Goal: Information Seeking & Learning: Check status

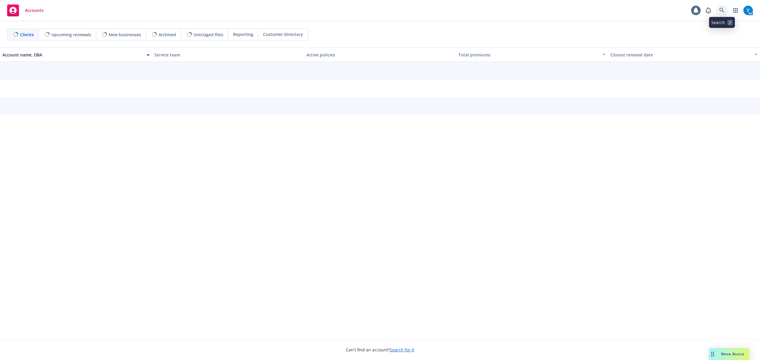
click at [722, 8] on icon at bounding box center [721, 10] width 5 height 5
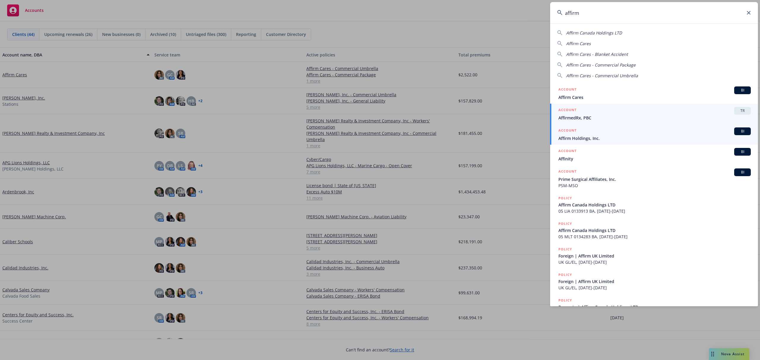
type input "affirm"
click at [593, 139] on span "Affirm Holdings, Inc." at bounding box center [654, 138] width 192 height 6
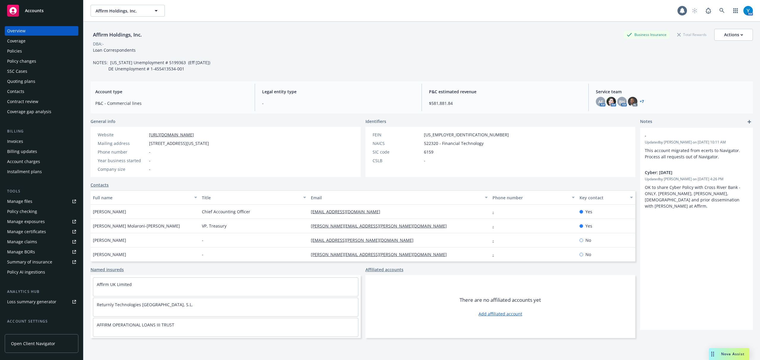
click at [30, 52] on div "Policies" at bounding box center [41, 50] width 69 height 9
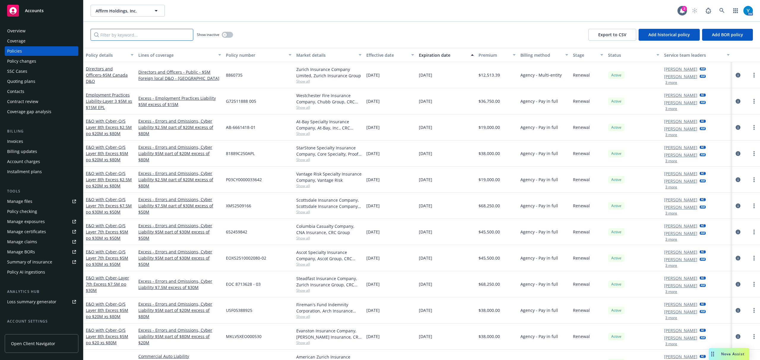
click at [143, 30] on input "Filter by keyword..." at bounding box center [141, 35] width 103 height 12
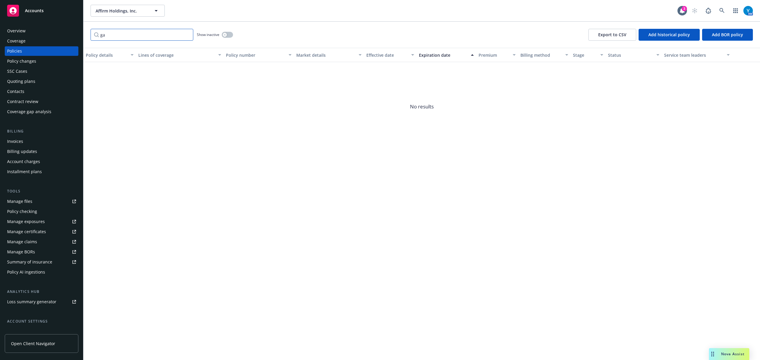
type input "g"
type input "y"
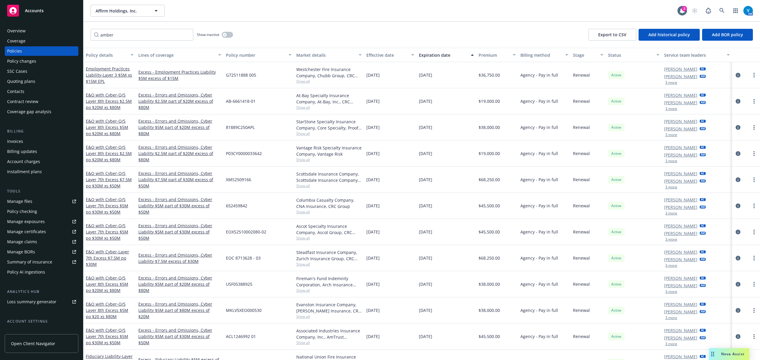
click at [665, 82] on button "3 more" at bounding box center [671, 83] width 12 height 4
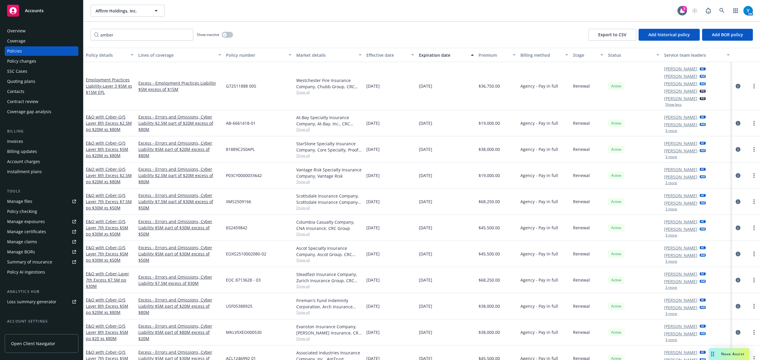
click at [668, 104] on button "Show less" at bounding box center [673, 105] width 16 height 4
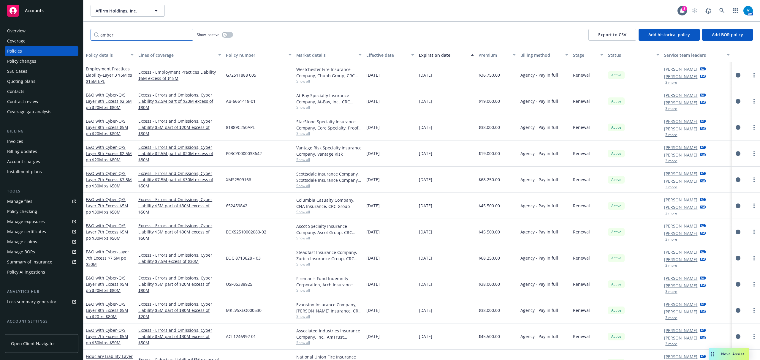
drag, startPoint x: 136, startPoint y: 33, endPoint x: 22, endPoint y: 23, distance: 114.4
click at [17, 23] on div "Accounts Overview Coverage Policies Policy changes SSC Cases Quoting plans Cont…" at bounding box center [380, 180] width 760 height 360
click at [668, 82] on button "3 more" at bounding box center [671, 83] width 12 height 4
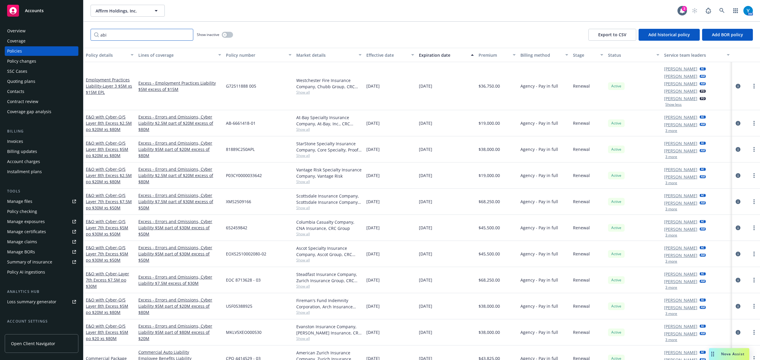
click at [128, 32] on input "abi" at bounding box center [141, 35] width 103 height 12
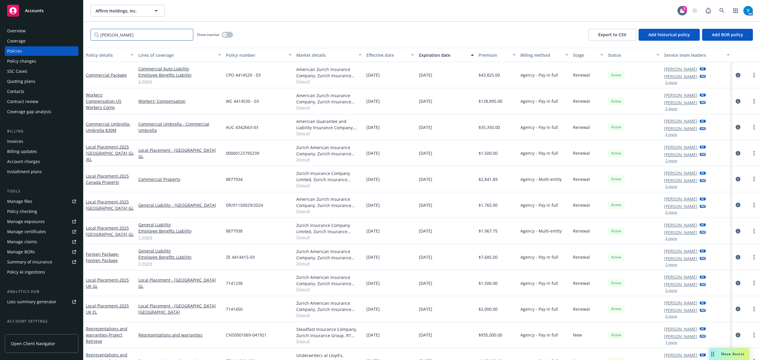
type input "[PERSON_NAME]"
click at [667, 82] on button "2 more" at bounding box center [671, 83] width 12 height 4
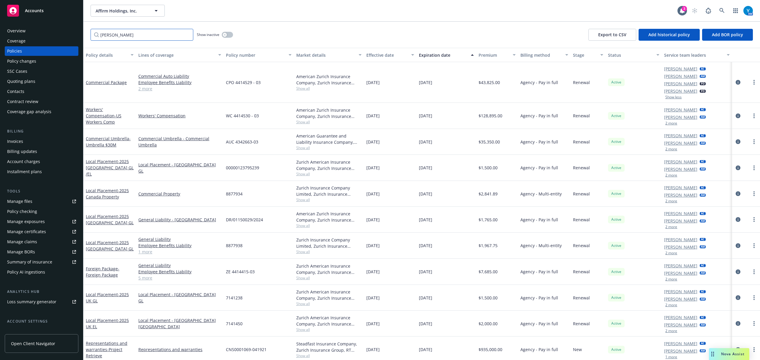
drag, startPoint x: 155, startPoint y: 37, endPoint x: 363, endPoint y: 57, distance: 208.1
click at [40, 32] on div "Accounts Overview Coverage Policies Policy changes SSC Cases Quoting plans Cont…" at bounding box center [380, 180] width 760 height 360
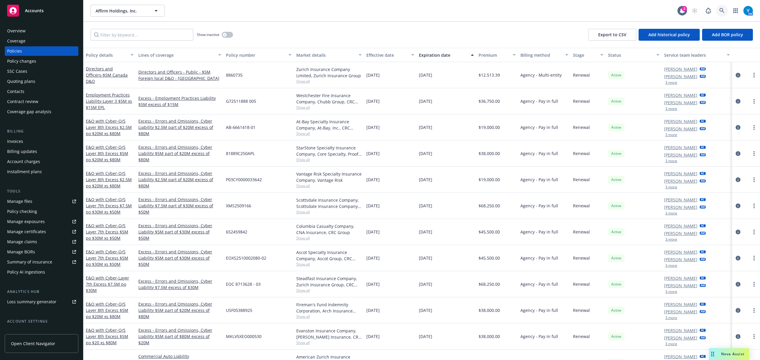
click at [717, 9] on link at bounding box center [722, 11] width 12 height 12
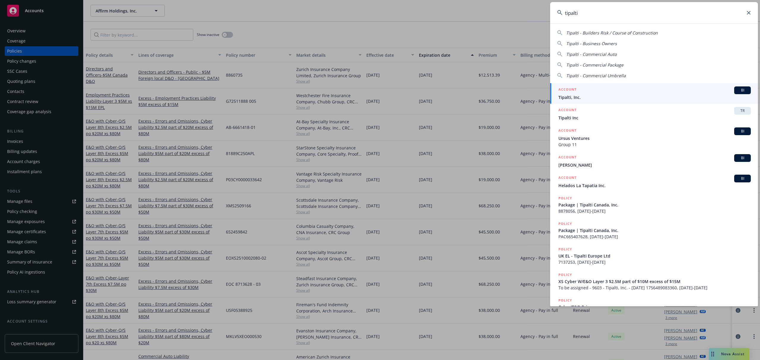
type input "tipalti"
click at [587, 94] on span "Tipalti, Inc." at bounding box center [654, 97] width 192 height 6
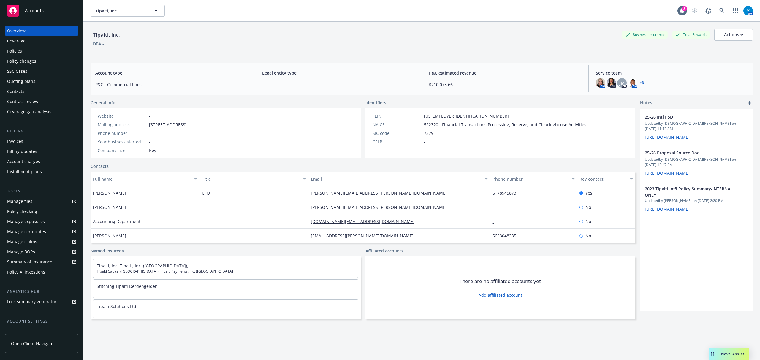
click at [31, 51] on div "Policies" at bounding box center [41, 50] width 69 height 9
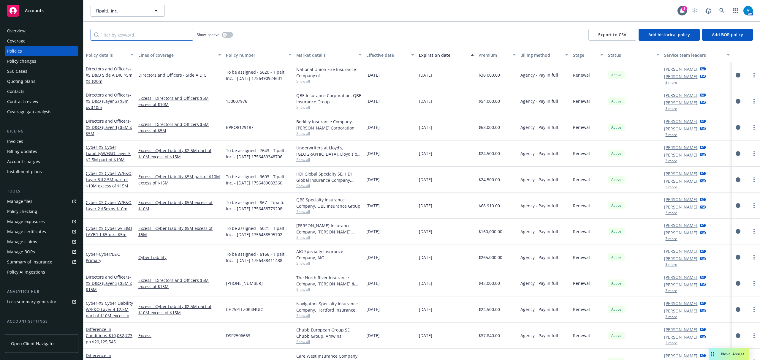
click at [149, 37] on input "Filter by keyword..." at bounding box center [141, 35] width 103 height 12
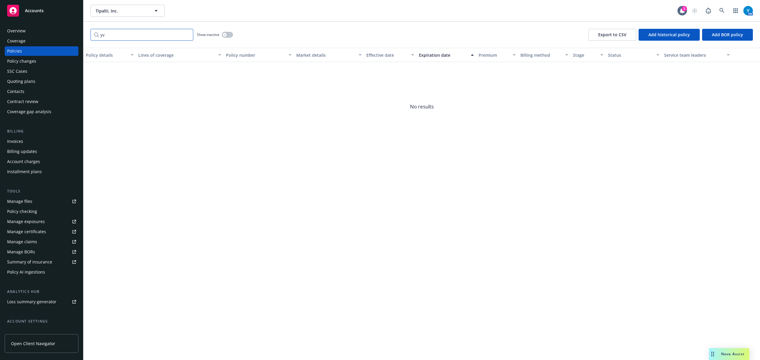
type input "y"
type input "g"
type input "a"
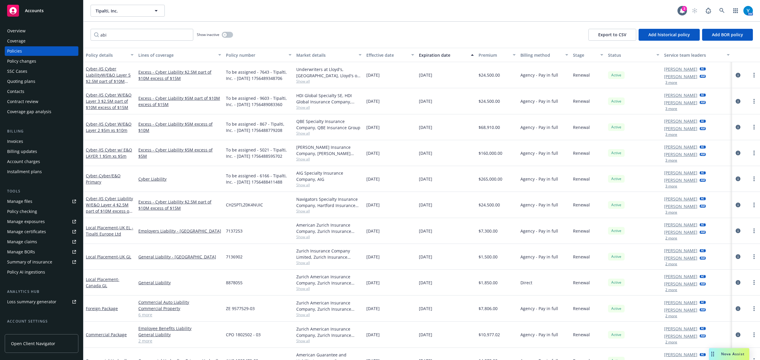
click at [669, 82] on button "3 more" at bounding box center [671, 83] width 12 height 4
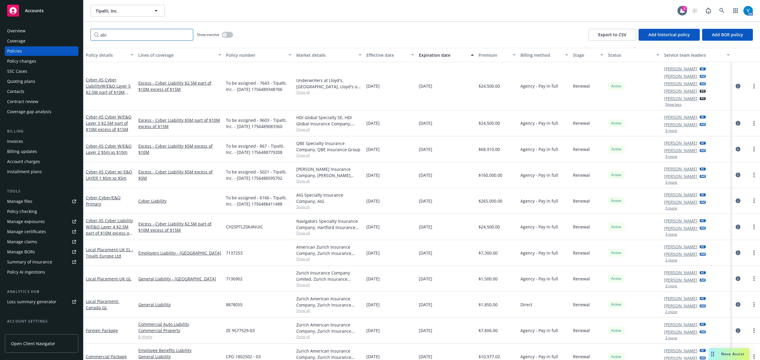
drag, startPoint x: 134, startPoint y: 35, endPoint x: 54, endPoint y: 35, distance: 80.4
click at [41, 34] on div "Accounts Overview Coverage Policies Policy changes SSC Cases Quoting plans Cont…" at bounding box center [380, 180] width 760 height 360
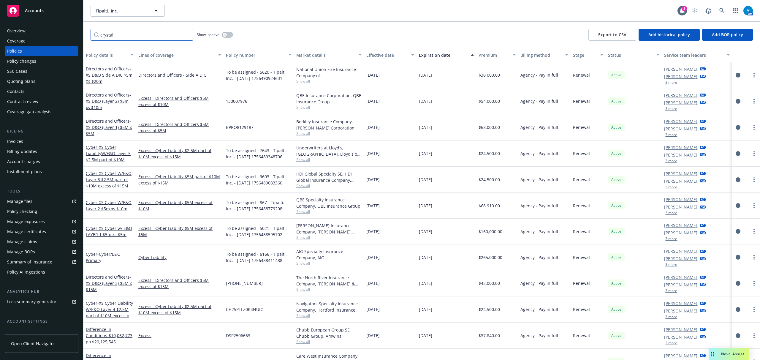
type input "crystal"
click at [668, 84] on button "3 more" at bounding box center [671, 83] width 12 height 4
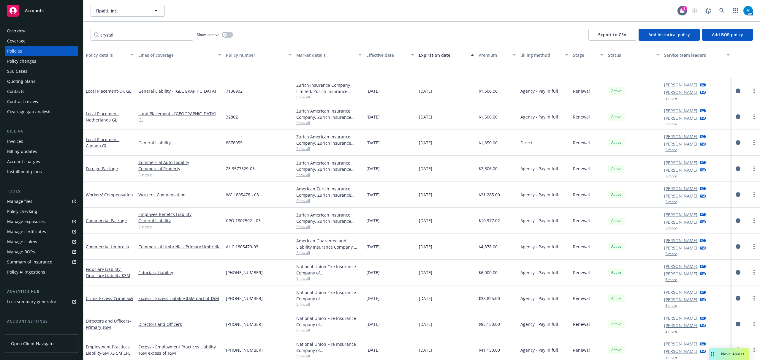
scroll to position [356, 0]
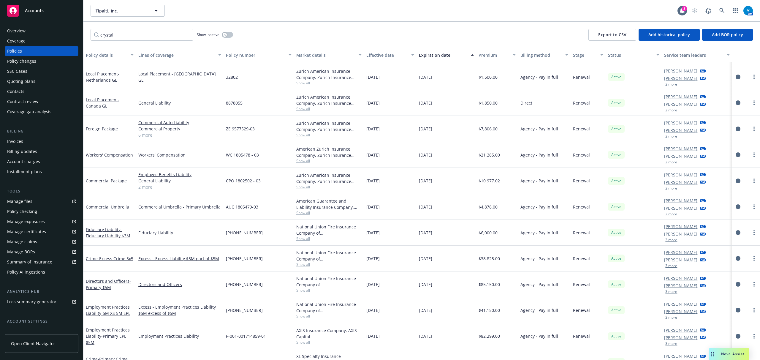
click at [665, 266] on button "3 more" at bounding box center [671, 266] width 12 height 4
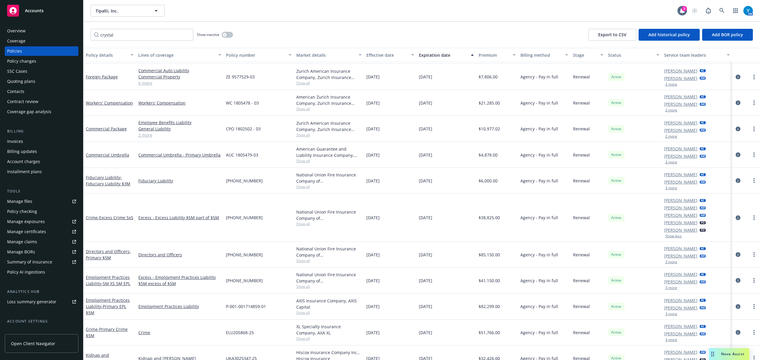
scroll to position [417, 0]
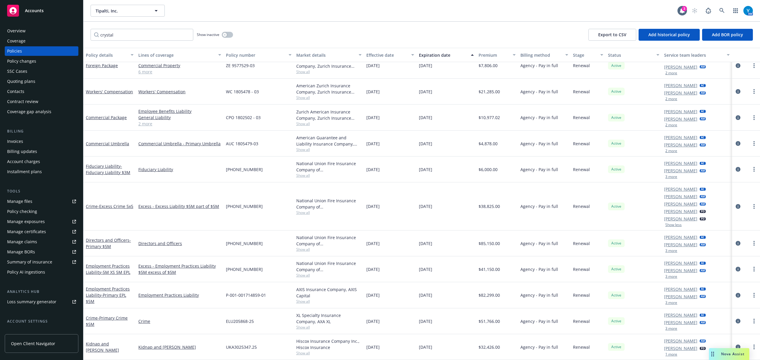
click at [665, 352] on button "1 more" at bounding box center [671, 354] width 12 height 4
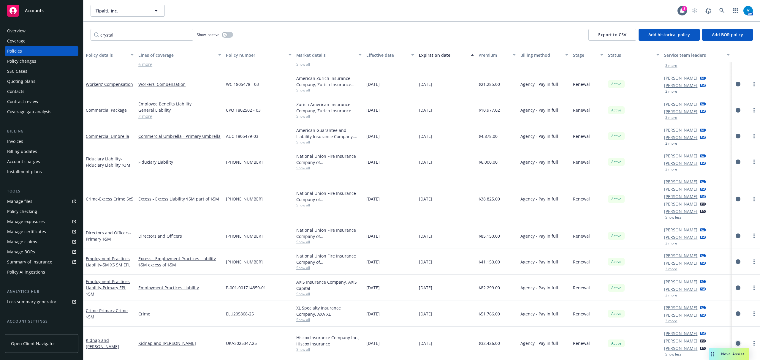
click at [735, 342] on icon "circleInformation" at bounding box center [737, 343] width 5 height 5
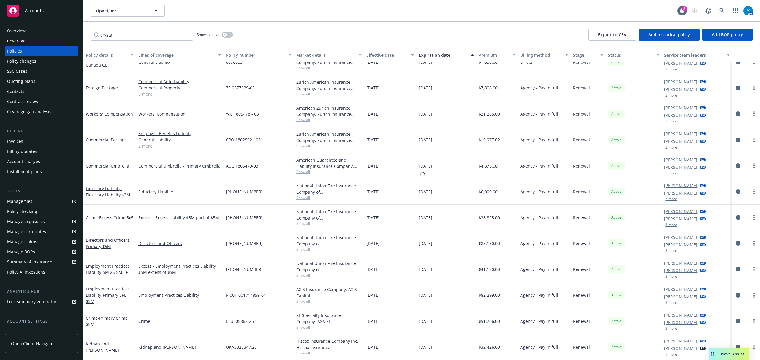
scroll to position [394, 0]
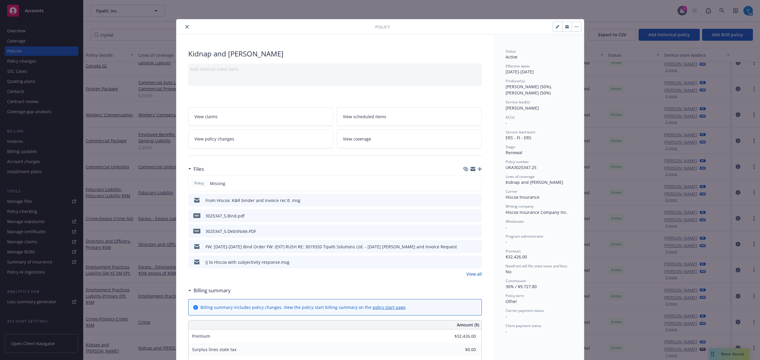
click at [557, 26] on button "button" at bounding box center [556, 26] width 9 height 9
select select "RENEWAL"
select select "other"
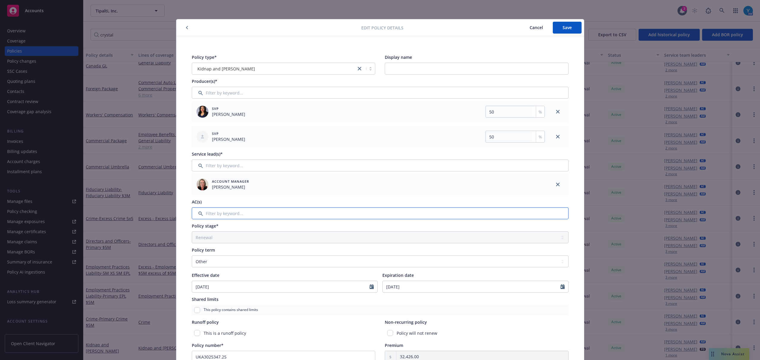
click at [231, 212] on input "Filter by keyword..." at bounding box center [380, 213] width 377 height 12
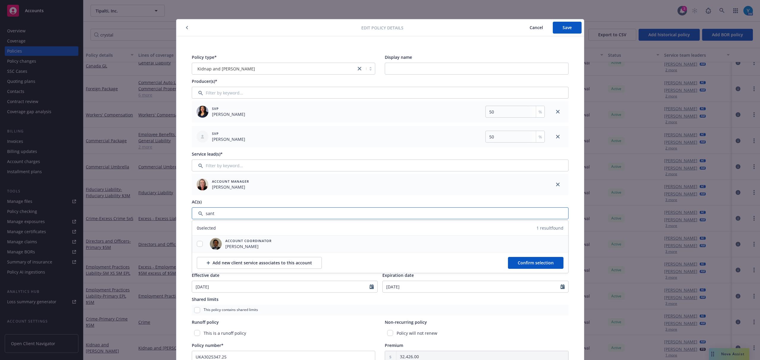
type input "sant"
click at [197, 246] on input "checkbox" at bounding box center [200, 244] width 6 height 6
checkbox input "true"
click at [517, 259] on button "Confirm selection" at bounding box center [535, 263] width 55 height 12
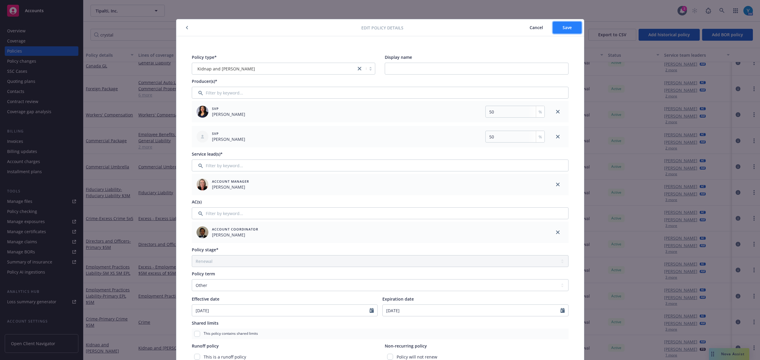
click at [571, 26] on button "Save" at bounding box center [566, 28] width 29 height 12
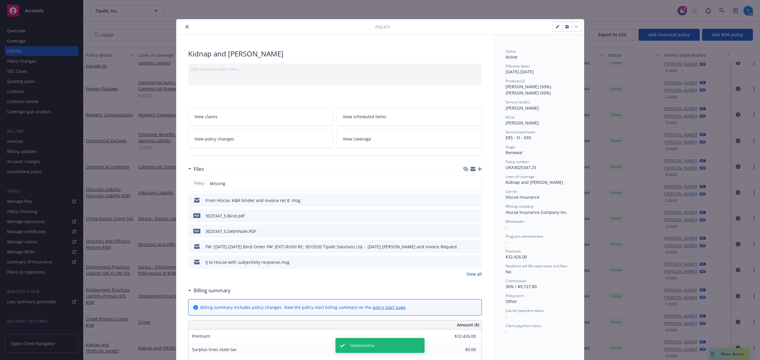
click at [185, 28] on icon "close" at bounding box center [187, 27] width 4 height 4
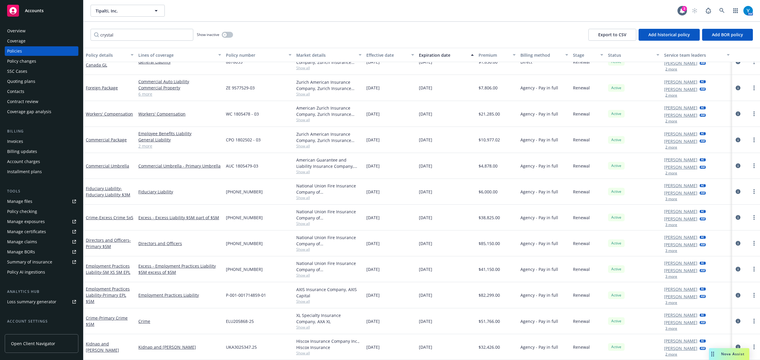
scroll to position [396, 0]
click at [671, 329] on button "3 more" at bounding box center [671, 328] width 12 height 4
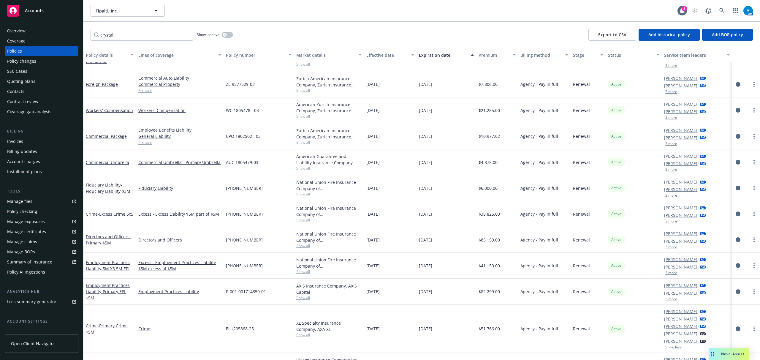
scroll to position [417, 0]
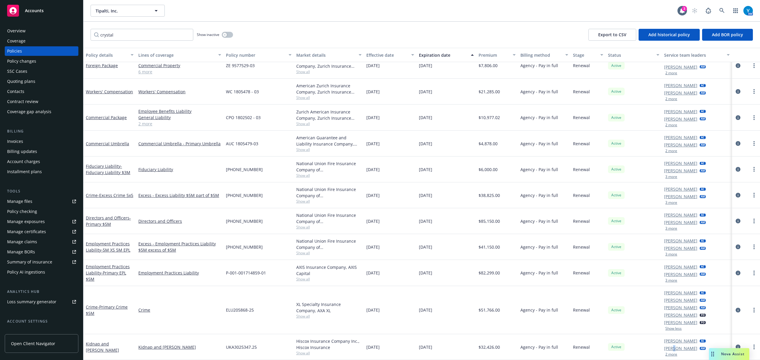
click at [668, 348] on link "[PERSON_NAME]" at bounding box center [680, 348] width 33 height 6
click at [668, 353] on button "2 more" at bounding box center [671, 354] width 12 height 4
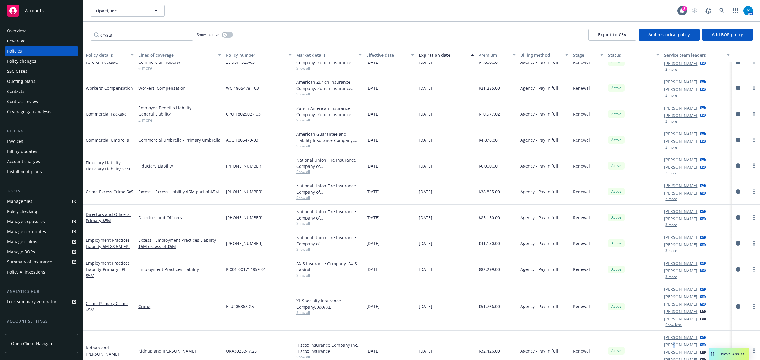
scroll to position [429, 0]
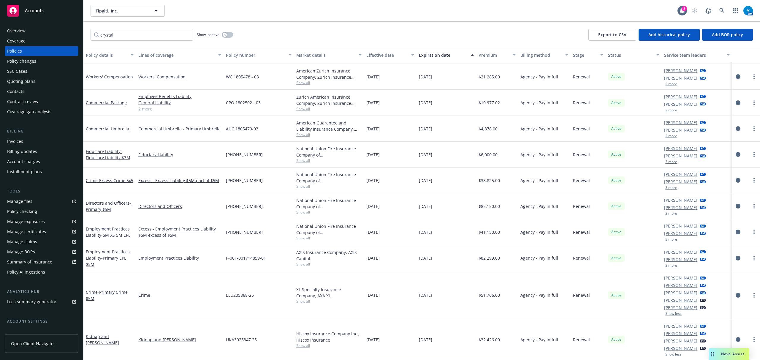
drag, startPoint x: 213, startPoint y: 17, endPoint x: 143, endPoint y: 26, distance: 70.7
click at [204, 17] on div "Tipalti, Inc. Tipalti, Inc. 3 AM" at bounding box center [421, 10] width 676 height 21
drag, startPoint x: 139, startPoint y: 31, endPoint x: 24, endPoint y: 27, distance: 115.5
click at [0, 29] on div "Accounts Overview Coverage Policies Policy changes SSC Cases Quoting plans Cont…" at bounding box center [380, 180] width 760 height 360
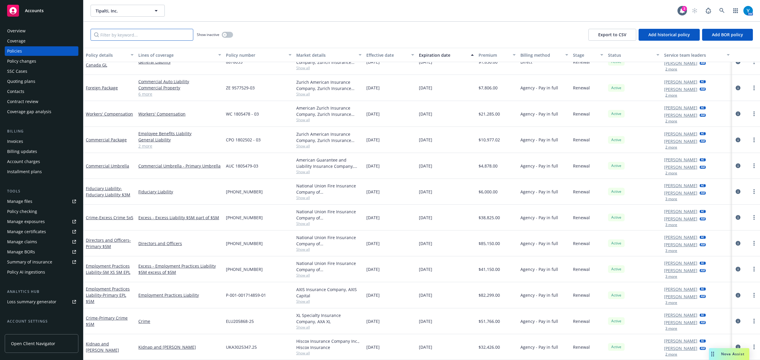
scroll to position [392, 0]
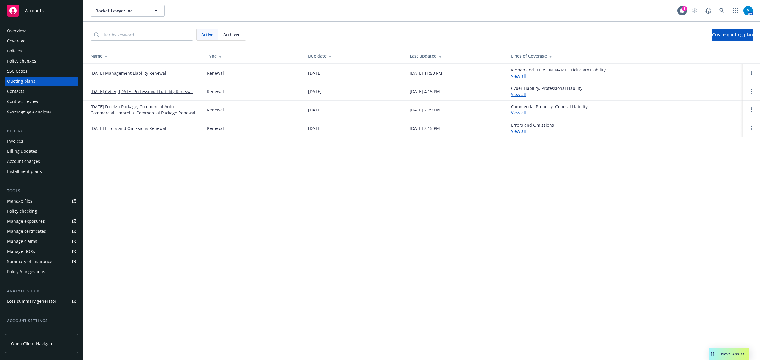
click at [160, 185] on div "Rocket Lawyer Inc. Rocket Lawyer Inc. 3 AM Active Archived Create quoting plan …" at bounding box center [421, 180] width 676 height 360
click at [717, 6] on link at bounding box center [722, 11] width 12 height 12
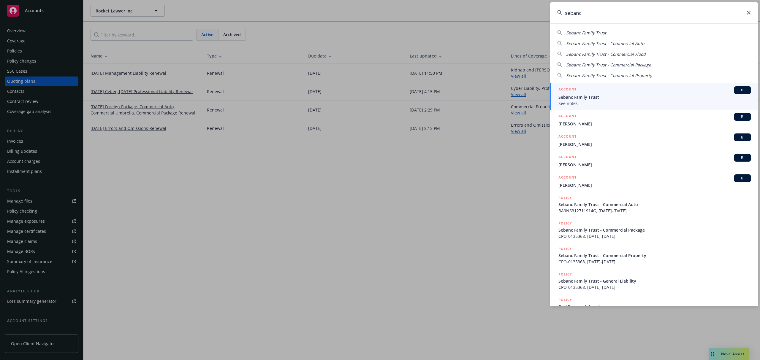
type input "sebanc"
click at [601, 99] on span "Sebanc Family Trust" at bounding box center [654, 97] width 192 height 6
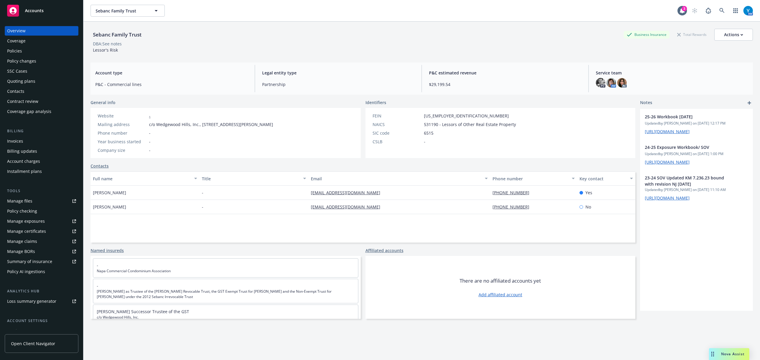
click at [14, 51] on div "Policies" at bounding box center [14, 50] width 15 height 9
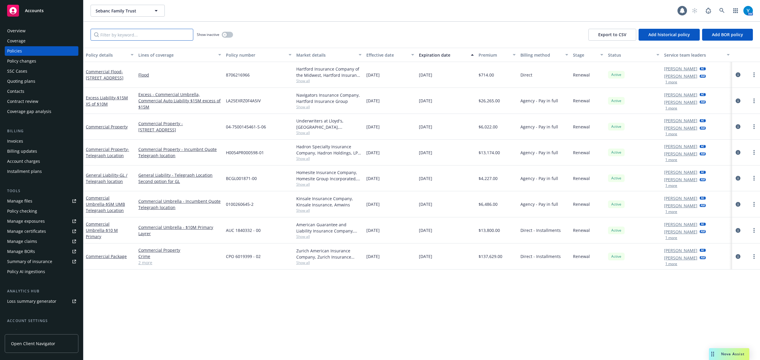
click at [143, 35] on input "Filter by keyword..." at bounding box center [141, 35] width 103 height 12
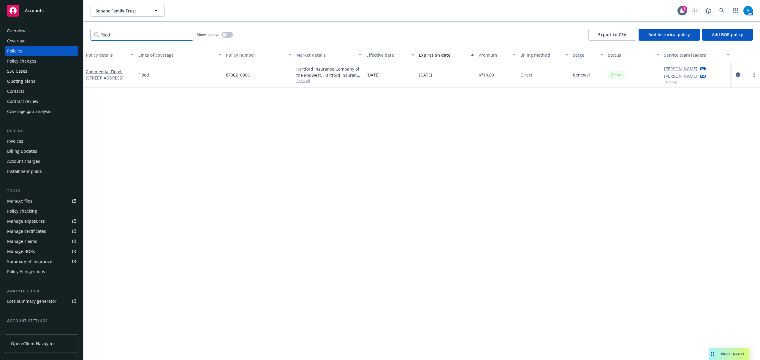
type input "flood"
drag, startPoint x: 256, startPoint y: 75, endPoint x: 223, endPoint y: 74, distance: 33.3
click at [223, 74] on div "Commercial Flood - 3645 Northgate Blvd Sacramento Flood 8706216966 Hartford Ins…" at bounding box center [421, 75] width 676 height 26
copy div "8706216966"
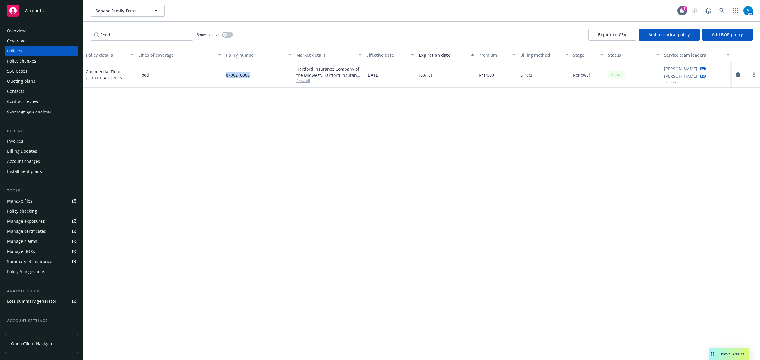
click at [36, 81] on div "Quoting plans" at bounding box center [41, 81] width 69 height 9
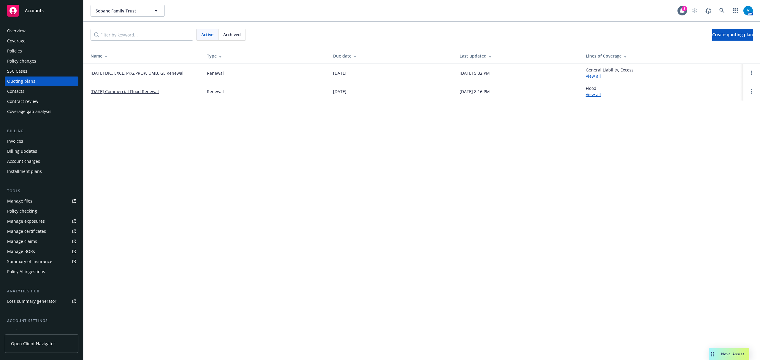
click at [128, 91] on link "10/06/25 Commercial Flood Renewal" at bounding box center [124, 91] width 68 height 6
